Goal: Find specific page/section

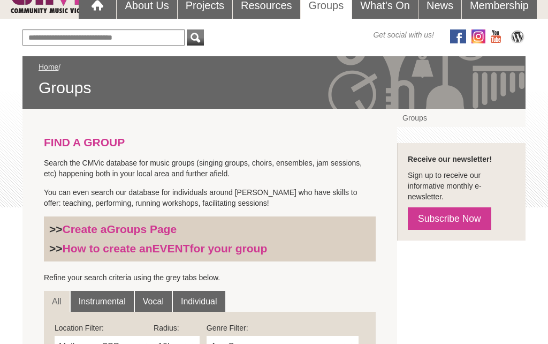
scroll to position [113, 0]
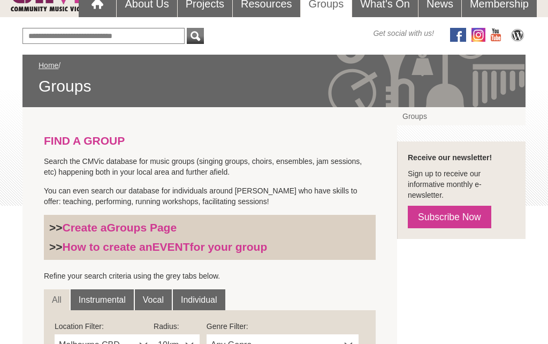
click at [165, 301] on link "Vocal" at bounding box center [153, 300] width 37 height 21
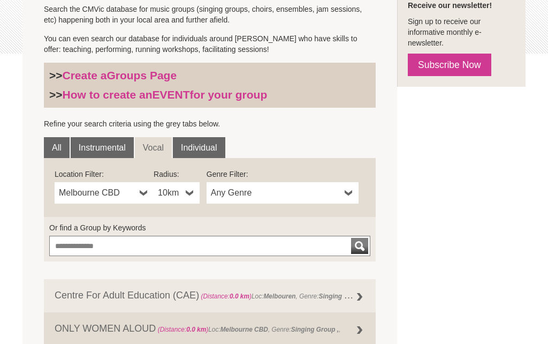
scroll to position [265, 0]
click at [150, 192] on link "Melbourne CBD" at bounding box center [104, 193] width 99 height 21
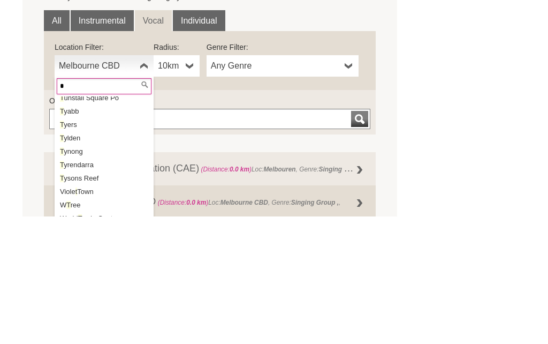
scroll to position [0, 0]
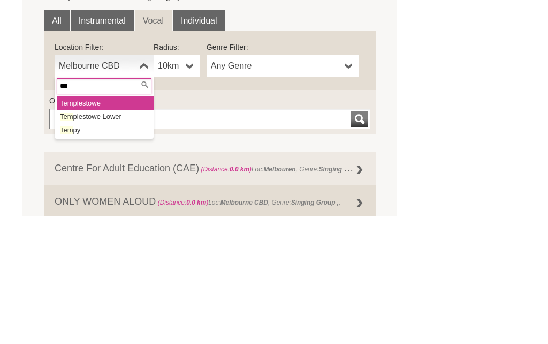
type input "***"
click at [113, 237] on li "Tem plestowe Lower" at bounding box center [105, 243] width 97 height 13
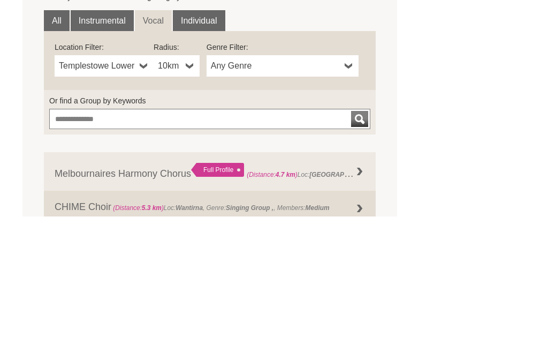
click at [345, 183] on b at bounding box center [349, 193] width 9 height 21
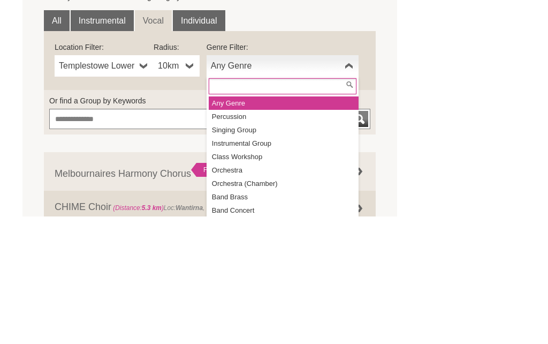
click at [251, 251] on li "Singing Group" at bounding box center [284, 257] width 150 height 13
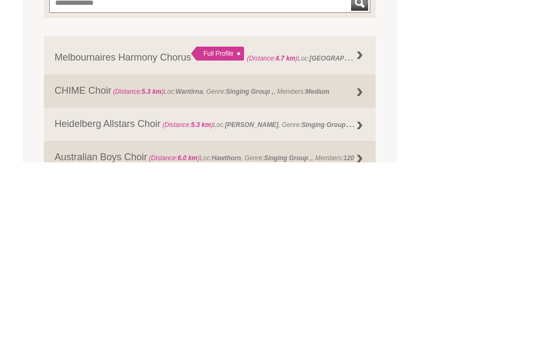
scroll to position [327, 0]
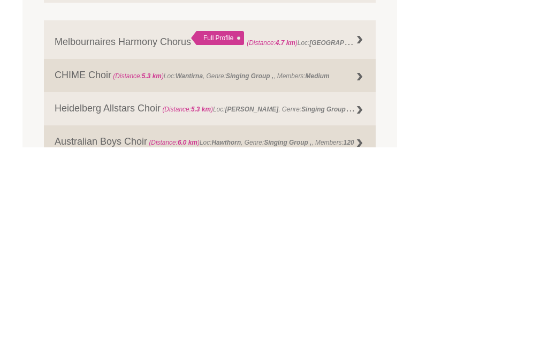
click at [365, 227] on div at bounding box center [359, 237] width 21 height 21
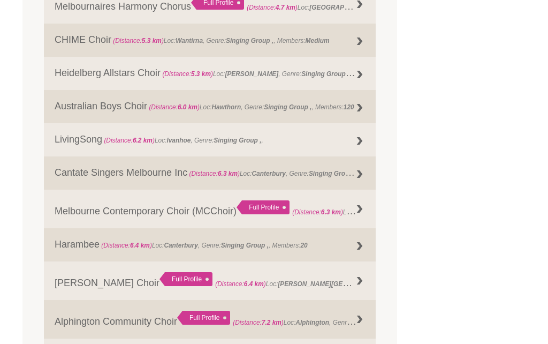
scroll to position [560, 0]
click at [435, 197] on div "FIND A GROUP Search the CMVic database for music groups (singing groups, choirs…" at bounding box center [273, 237] width 503 height 1152
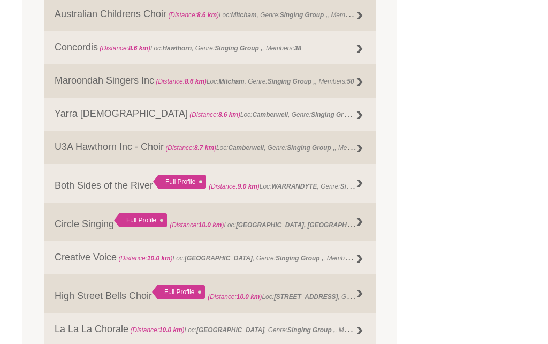
scroll to position [990, 0]
